Goal: Information Seeking & Learning: Understand process/instructions

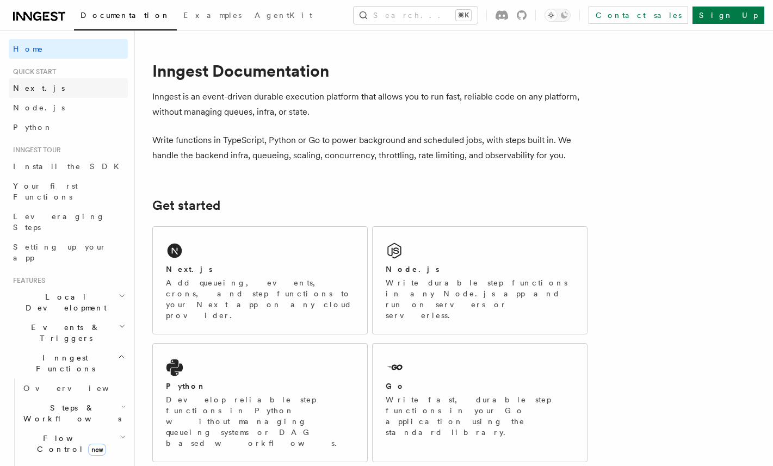
click at [31, 83] on span "Next.js" at bounding box center [39, 88] width 52 height 11
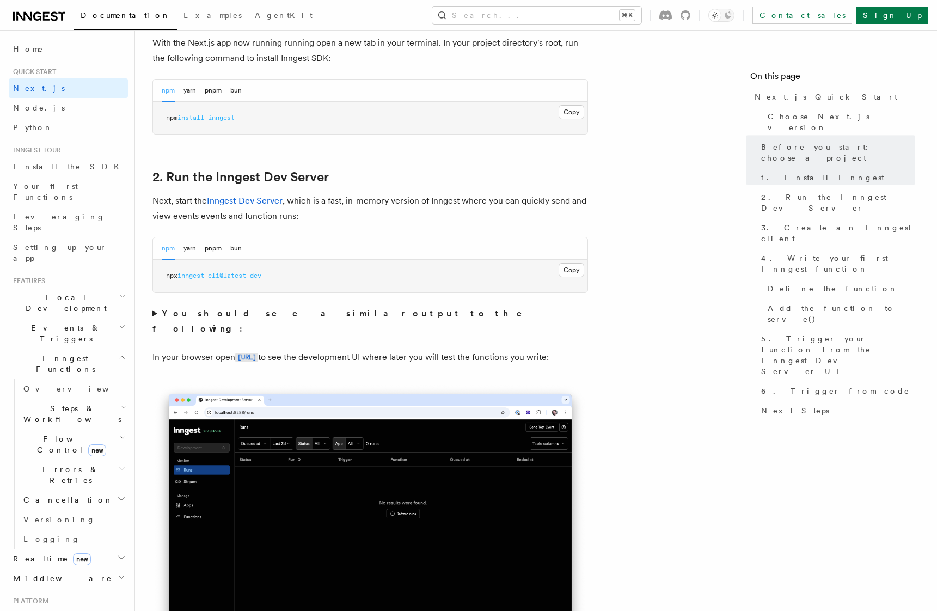
scroll to position [694, 0]
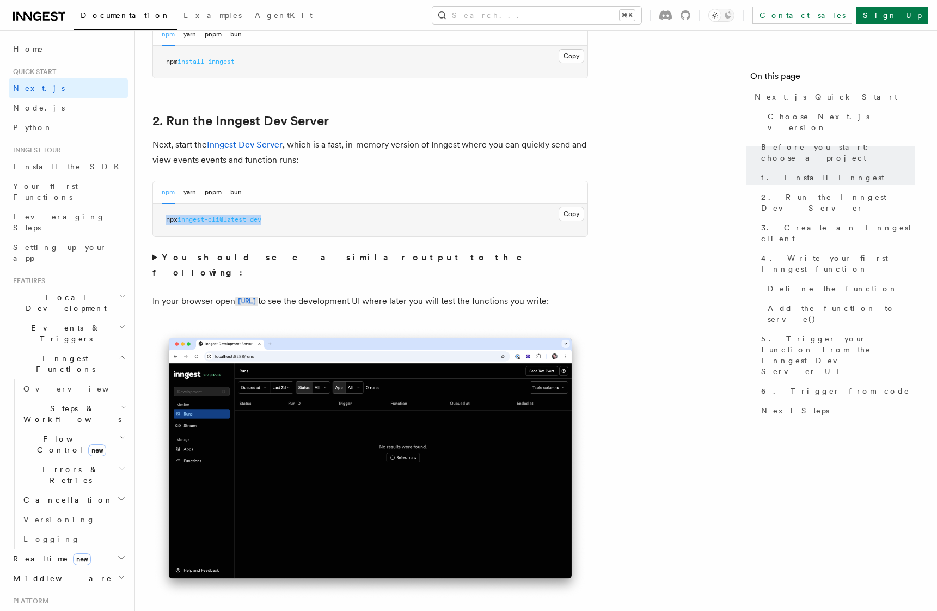
drag, startPoint x: 243, startPoint y: 219, endPoint x: 156, endPoint y: 216, distance: 87.2
click at [156, 216] on pre "npx inngest-cli@latest dev" at bounding box center [370, 220] width 434 height 33
copy span "npx inngest-cli@latest dev"
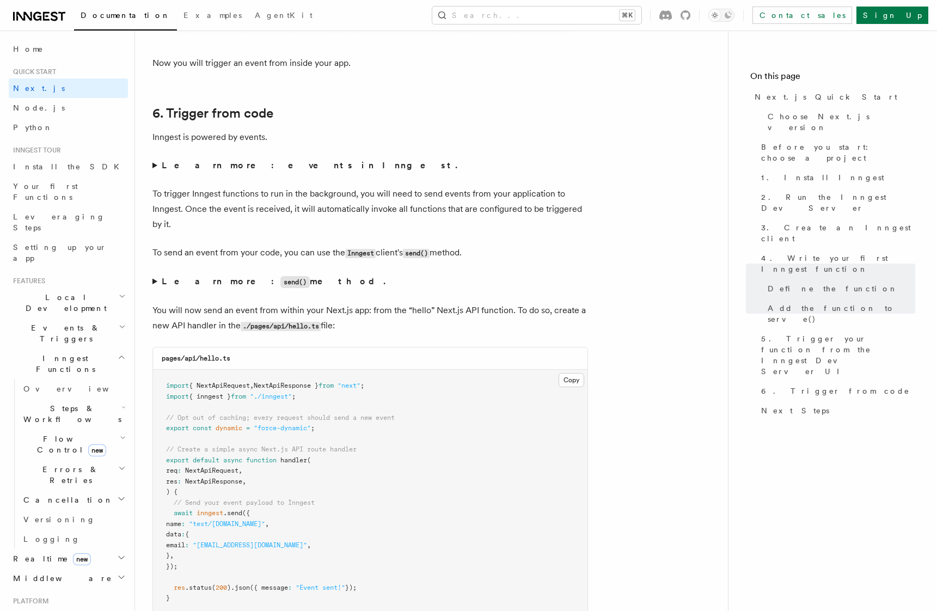
scroll to position [5217, 0]
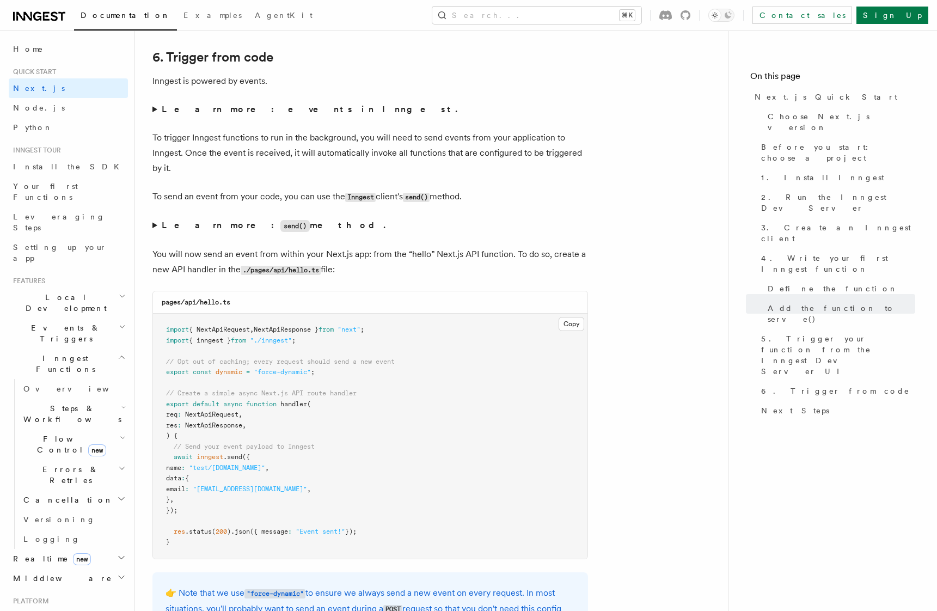
click at [155, 110] on summary "Learn more: events in Inngest." at bounding box center [369, 109] width 435 height 15
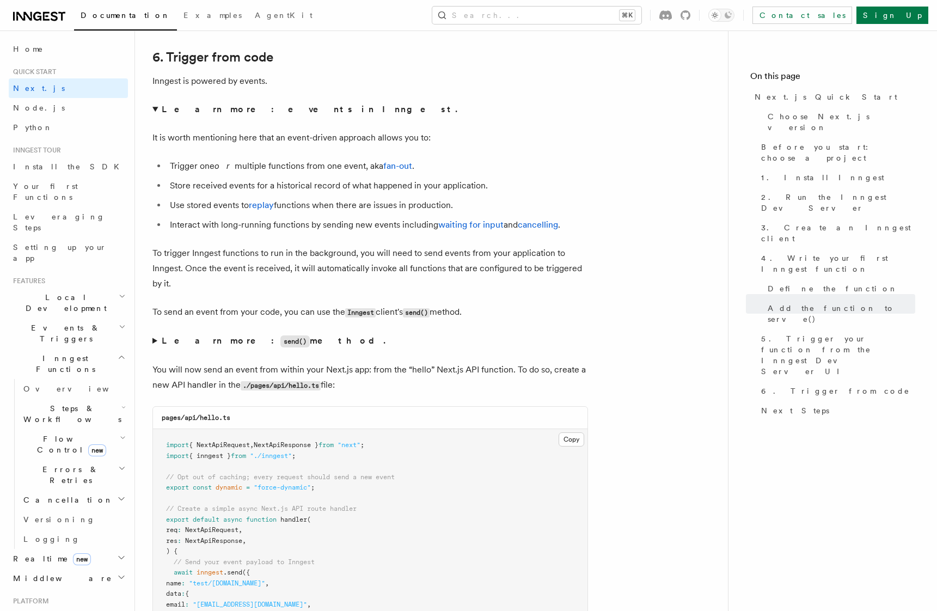
click at [155, 110] on summary "Learn more: events in Inngest." at bounding box center [369, 109] width 435 height 15
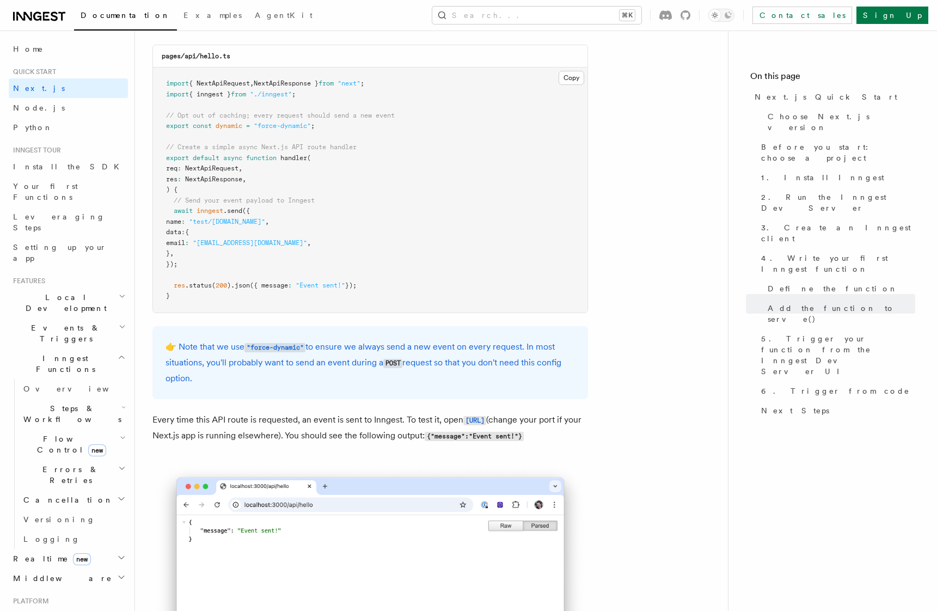
scroll to position [5448, 0]
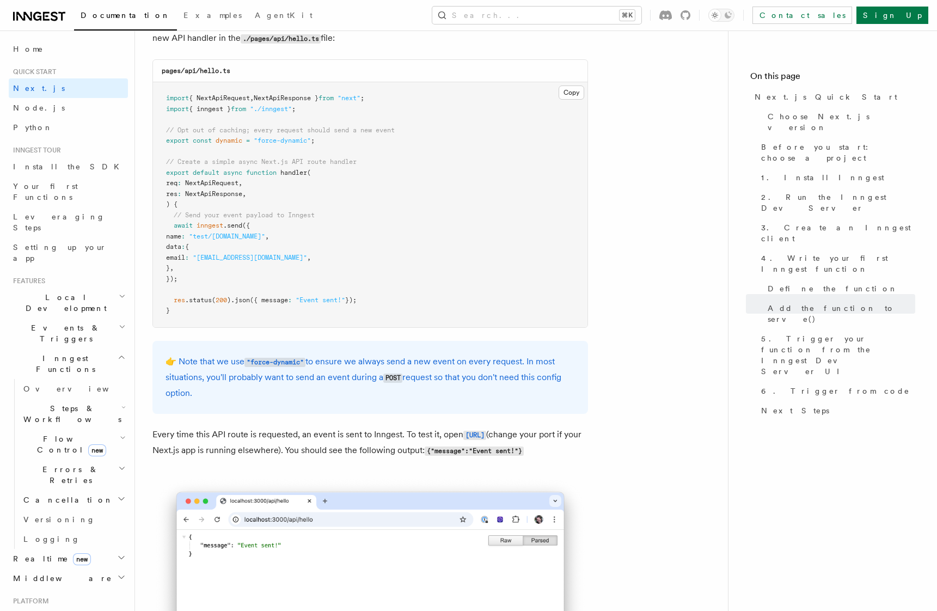
click at [217, 224] on span "inngest" at bounding box center [209, 226] width 27 height 8
drag, startPoint x: 313, startPoint y: 112, endPoint x: 155, endPoint y: 107, distance: 158.5
click at [155, 107] on pre "import { NextApiRequest , NextApiResponse } from "next" ; import { inngest } fr…" at bounding box center [370, 204] width 434 height 245
copy span "import { inngest } from "./inngest" ;"
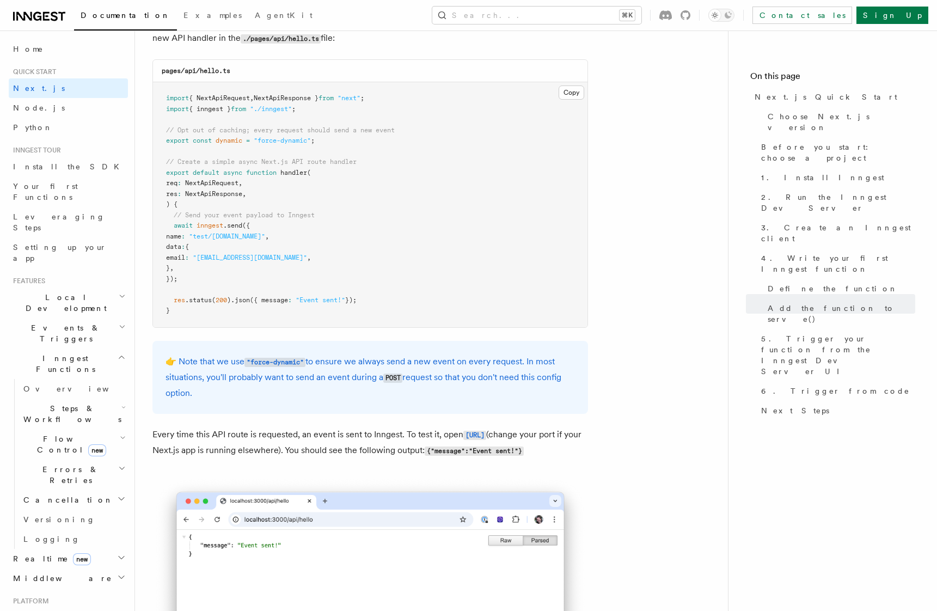
click at [208, 317] on pre "import { NextApiRequest , NextApiResponse } from "next" ; import { inngest } fr…" at bounding box center [370, 204] width 434 height 245
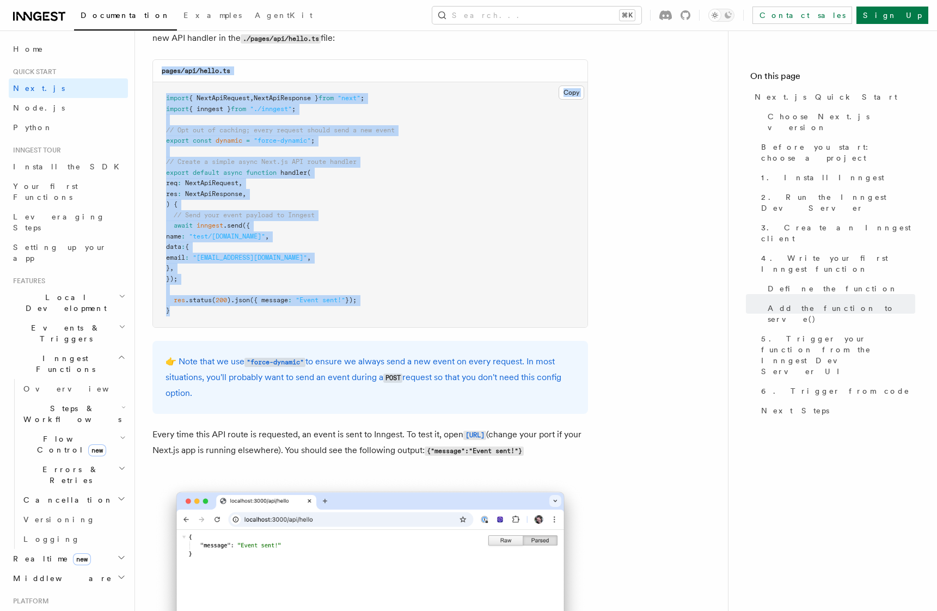
drag, startPoint x: 173, startPoint y: 313, endPoint x: 142, endPoint y: 60, distance: 254.4
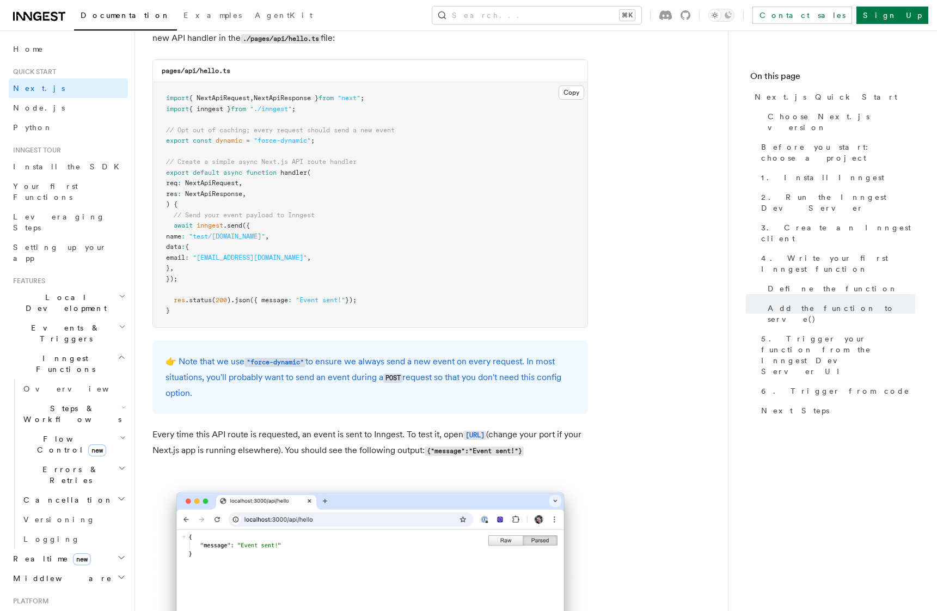
click at [171, 140] on span "export" at bounding box center [177, 141] width 23 height 8
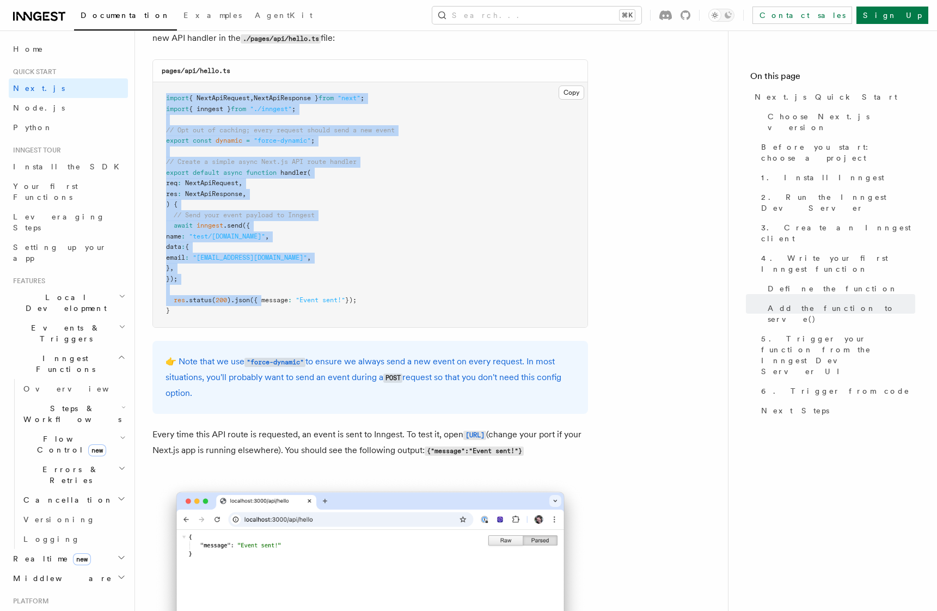
drag, startPoint x: 165, startPoint y: 98, endPoint x: 263, endPoint y: 304, distance: 227.9
click at [263, 304] on pre "import { NextApiRequest , NextApiResponse } from "next" ; import { inngest } fr…" at bounding box center [370, 204] width 434 height 245
copy code "import { NextApiRequest , NextApiResponse } from "next" ; import { inngest } fr…"
click at [493, 145] on pre "import { NextApiRequest , NextApiResponse } from "next" ; import { inngest } fr…" at bounding box center [370, 204] width 434 height 245
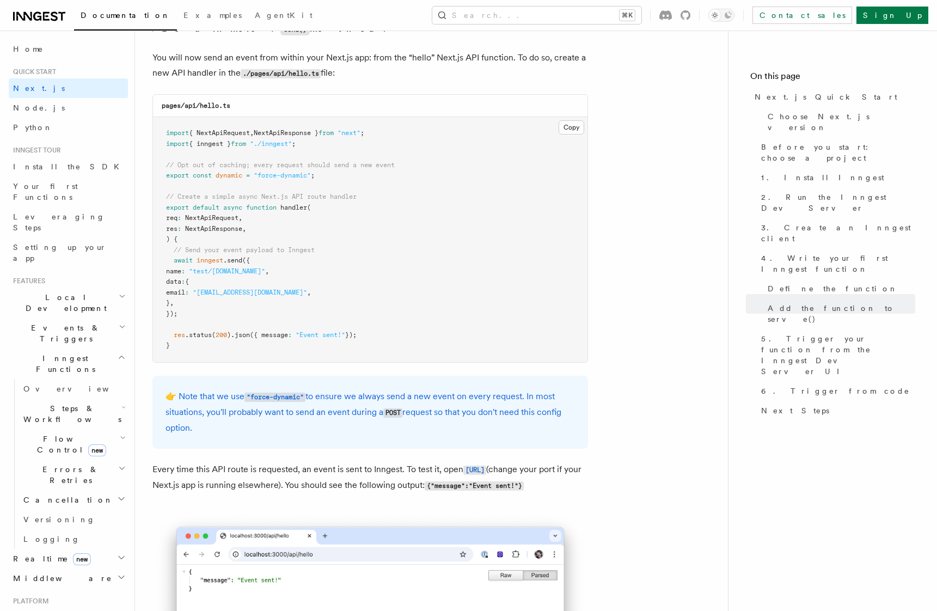
scroll to position [5406, 0]
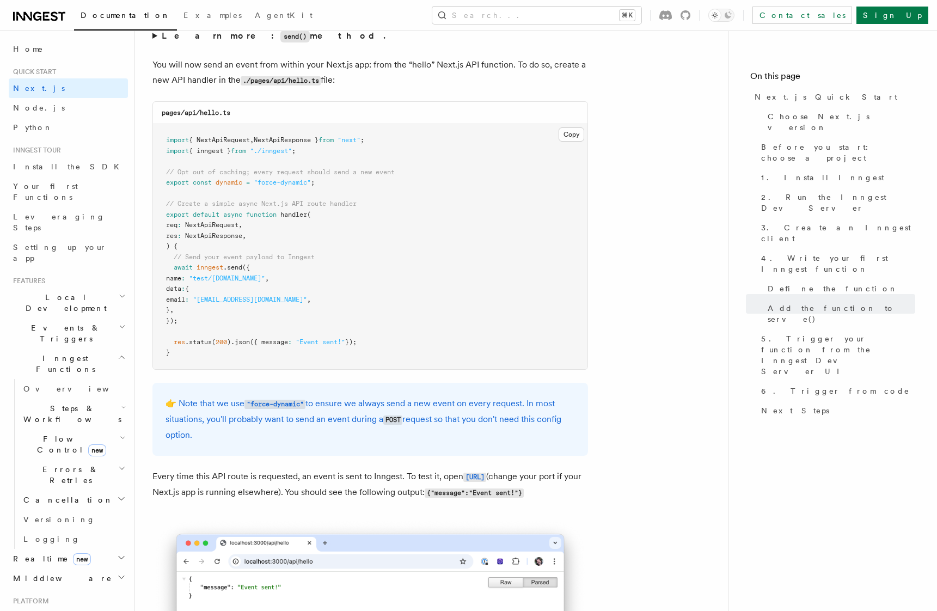
click at [240, 184] on span "dynamic" at bounding box center [229, 183] width 27 height 8
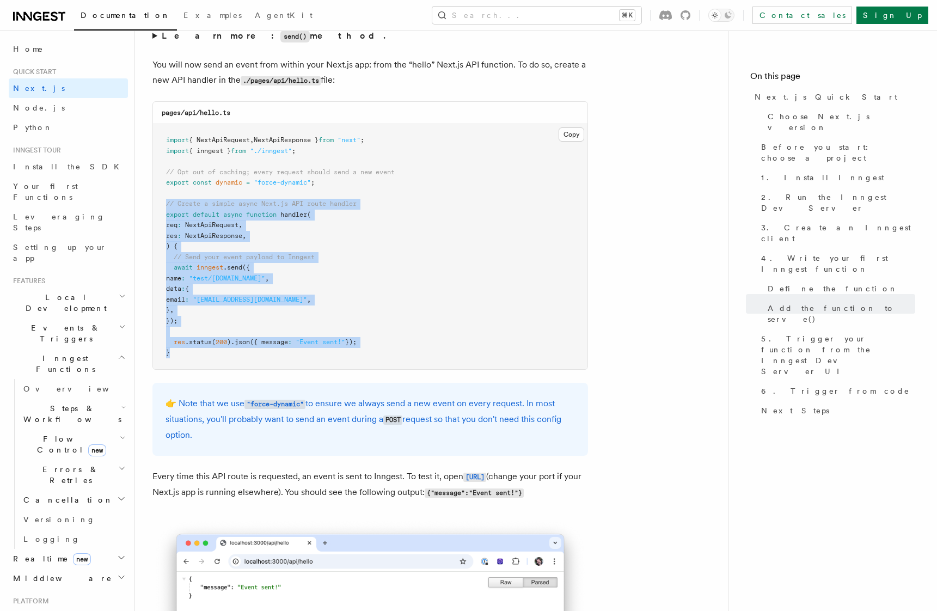
drag, startPoint x: 181, startPoint y: 349, endPoint x: 167, endPoint y: 202, distance: 148.2
click at [167, 202] on pre "import { NextApiRequest , NextApiResponse } from "next" ; import { inngest } fr…" at bounding box center [370, 246] width 434 height 245
click at [166, 212] on span "export" at bounding box center [177, 215] width 23 height 8
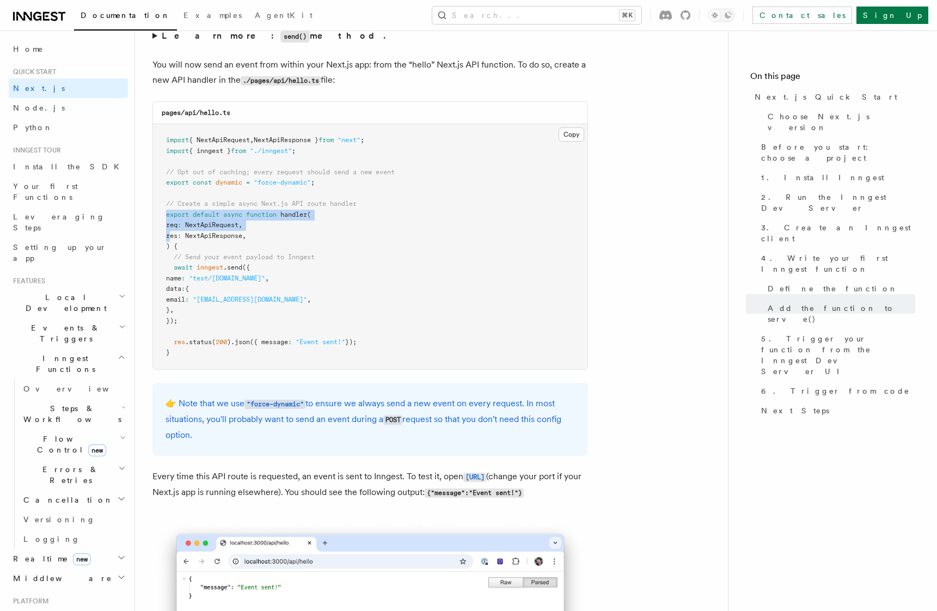
drag, startPoint x: 164, startPoint y: 213, endPoint x: 170, endPoint y: 243, distance: 30.5
click at [170, 242] on pre "import { NextApiRequest , NextApiResponse } from "next" ; import { inngest } fr…" at bounding box center [370, 246] width 434 height 245
click at [192, 311] on pre "import { NextApiRequest , NextApiResponse } from "next" ; import { inngest } fr…" at bounding box center [370, 246] width 434 height 245
drag, startPoint x: 171, startPoint y: 151, endPoint x: 337, endPoint y: 149, distance: 166.0
click at [337, 149] on pre "import { NextApiRequest , NextApiResponse } from "next" ; import { inngest } fr…" at bounding box center [370, 246] width 434 height 245
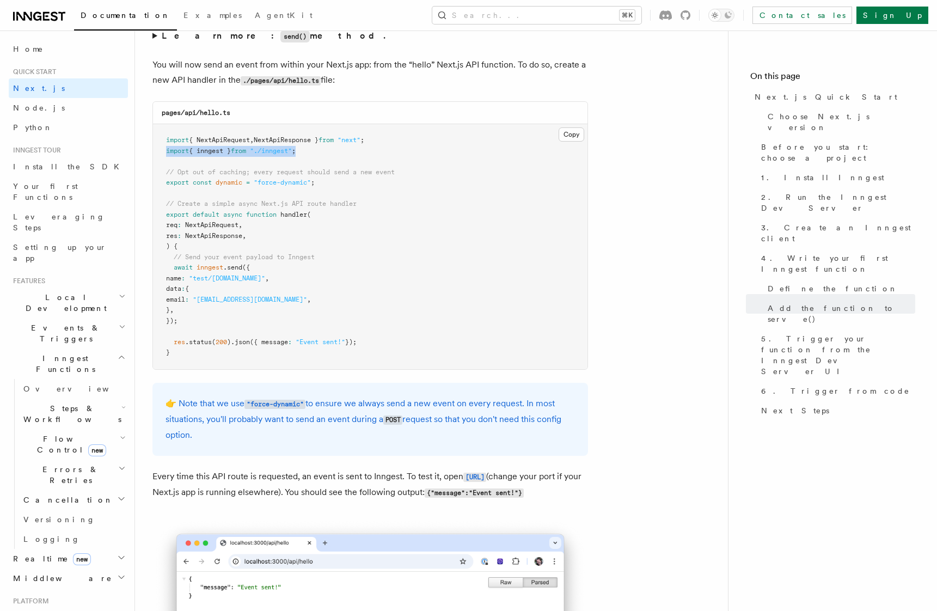
copy span "import { inngest } from "./inngest" ;"
click at [177, 272] on pre "import { NextApiRequest , NextApiResponse } from "next" ; import { inngest } fr…" at bounding box center [370, 246] width 434 height 245
drag, startPoint x: 186, startPoint y: 321, endPoint x: 174, endPoint y: 269, distance: 53.6
click at [174, 269] on pre "import { NextApiRequest , NextApiResponse } from "next" ; import { inngest } fr…" at bounding box center [370, 246] width 434 height 245
copy code "await inngest .send ({ name : "test/[DOMAIN_NAME]" , data : { email : "[EMAIL_A…"
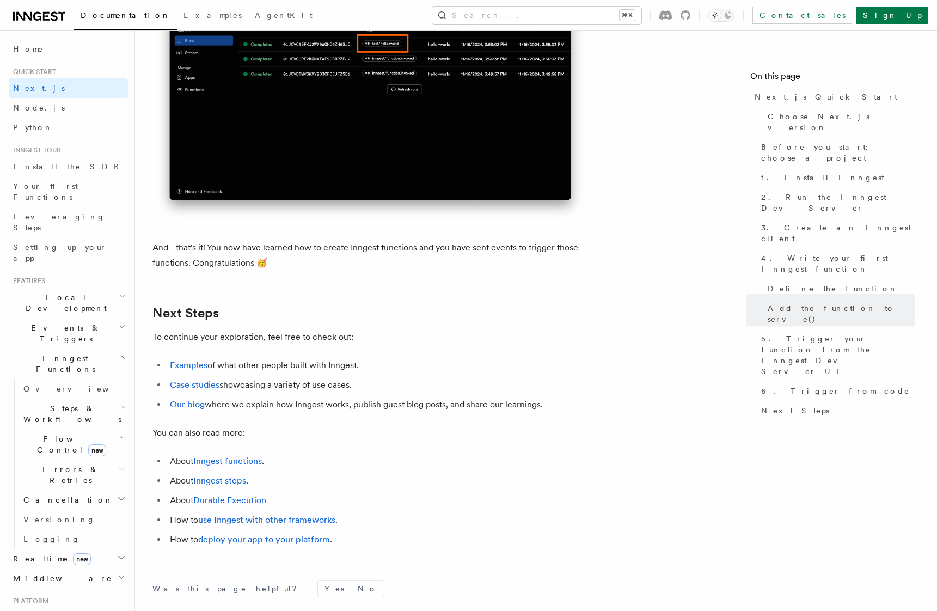
scroll to position [6466, 0]
